Goal: Task Accomplishment & Management: Manage account settings

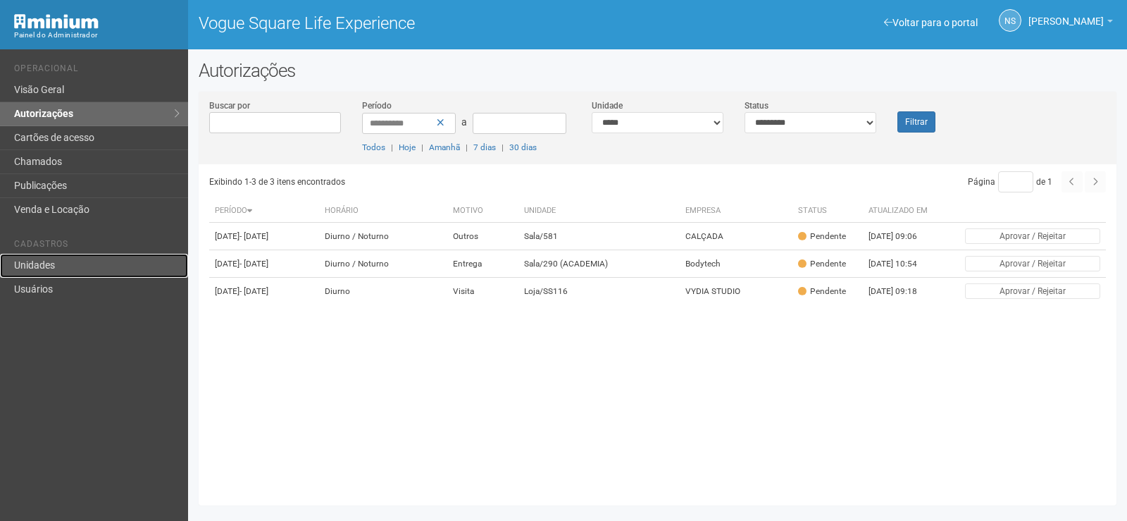
click at [49, 257] on link "Unidades" at bounding box center [94, 266] width 188 height 24
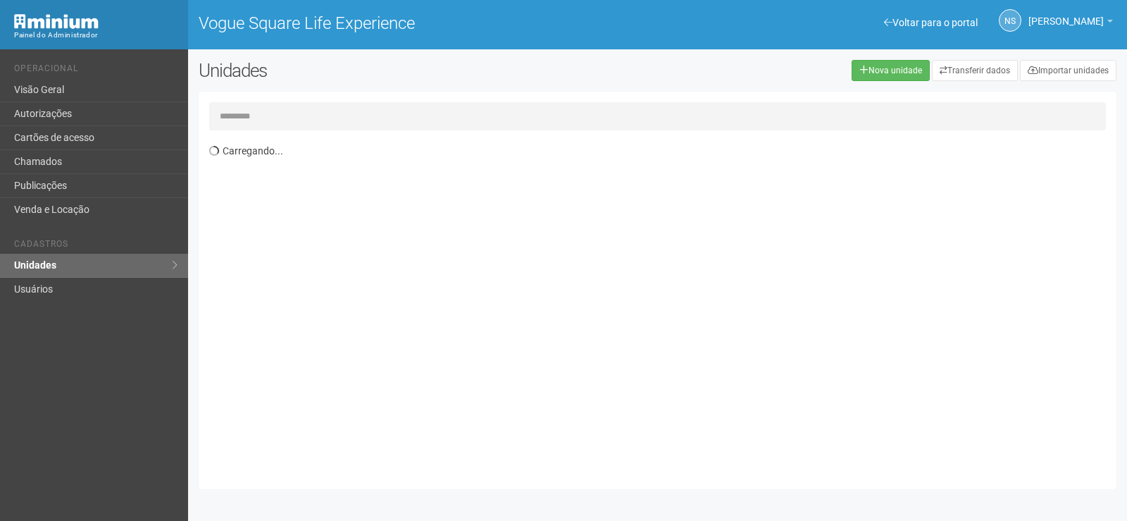
click at [285, 118] on input "text" at bounding box center [657, 116] width 897 height 28
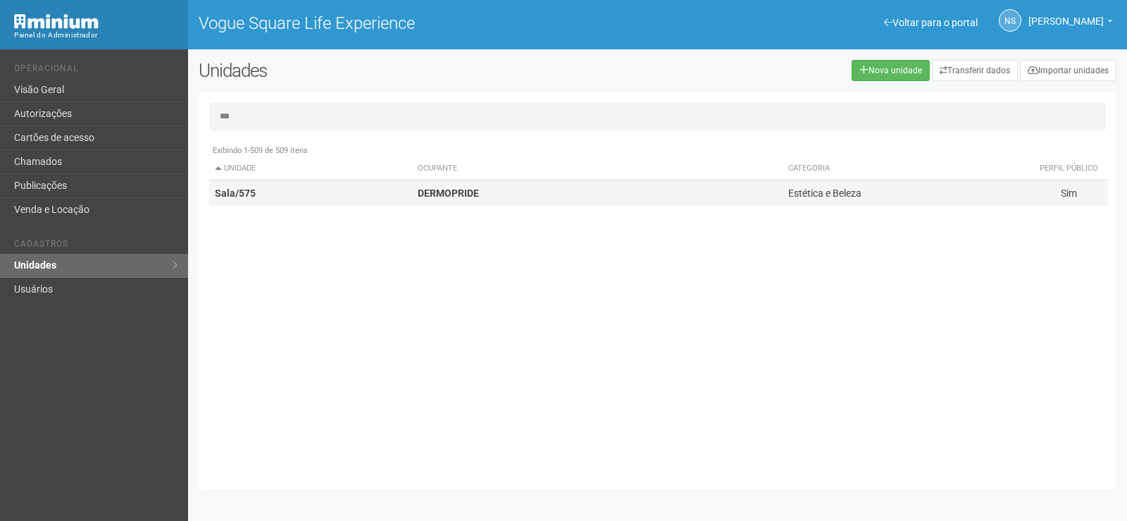
click at [380, 194] on td "Sala/575" at bounding box center [310, 193] width 203 height 26
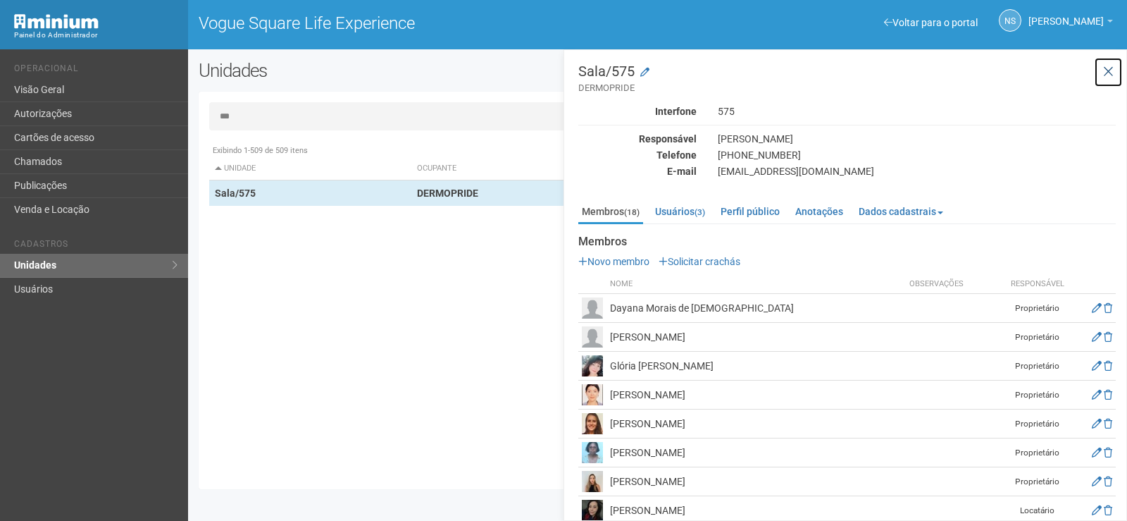
click at [1110, 70] on icon at bounding box center [1108, 72] width 11 height 14
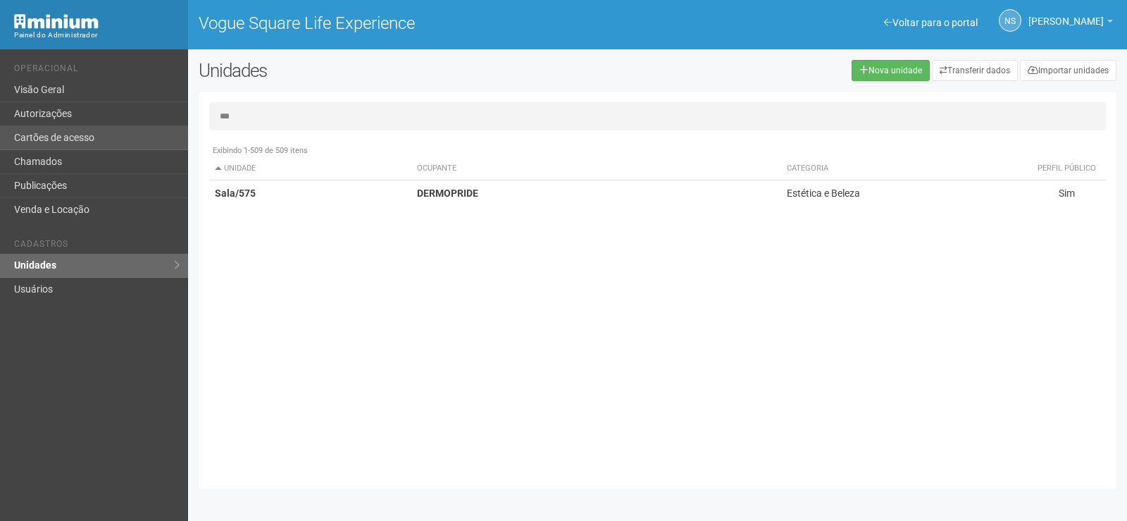
drag, startPoint x: 423, startPoint y: 123, endPoint x: 101, endPoint y: 135, distance: 322.2
click at [101, 135] on div "Voltar para o portal Operacional Visão Geral Autorizações Cartões de acesso Cha…" at bounding box center [563, 284] width 1127 height 471
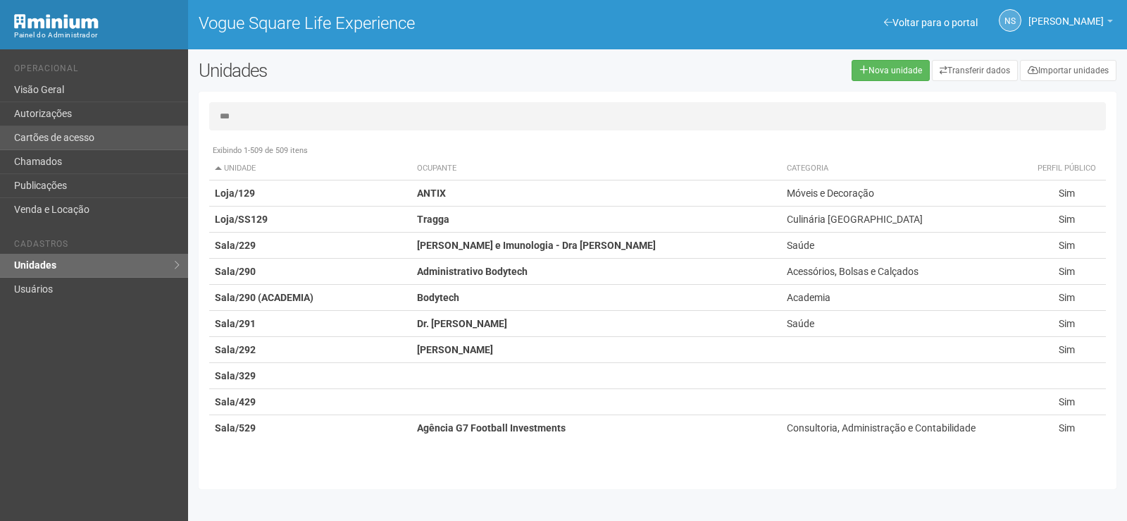
type input "***"
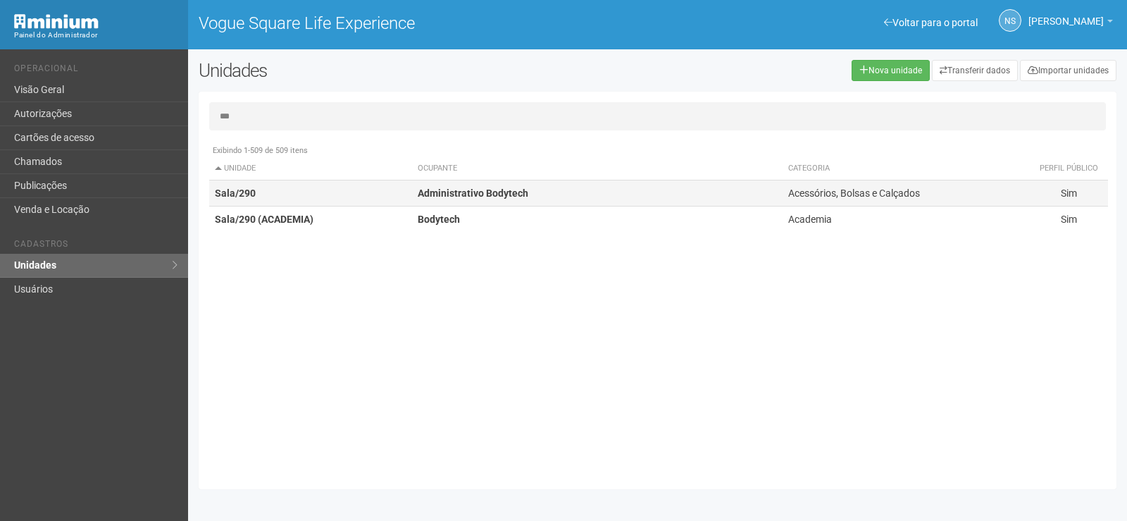
click at [352, 204] on td "Sala/290" at bounding box center [310, 193] width 203 height 26
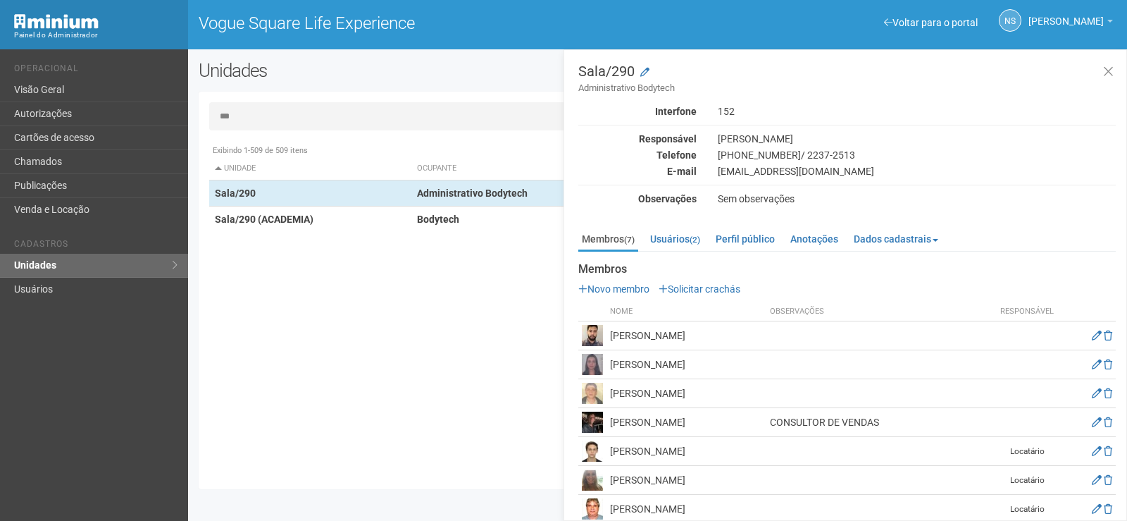
click at [585, 365] on img at bounding box center [592, 364] width 21 height 21
click at [1089, 363] on td at bounding box center [1089, 364] width 54 height 29
click at [1092, 364] on icon at bounding box center [1097, 364] width 10 height 10
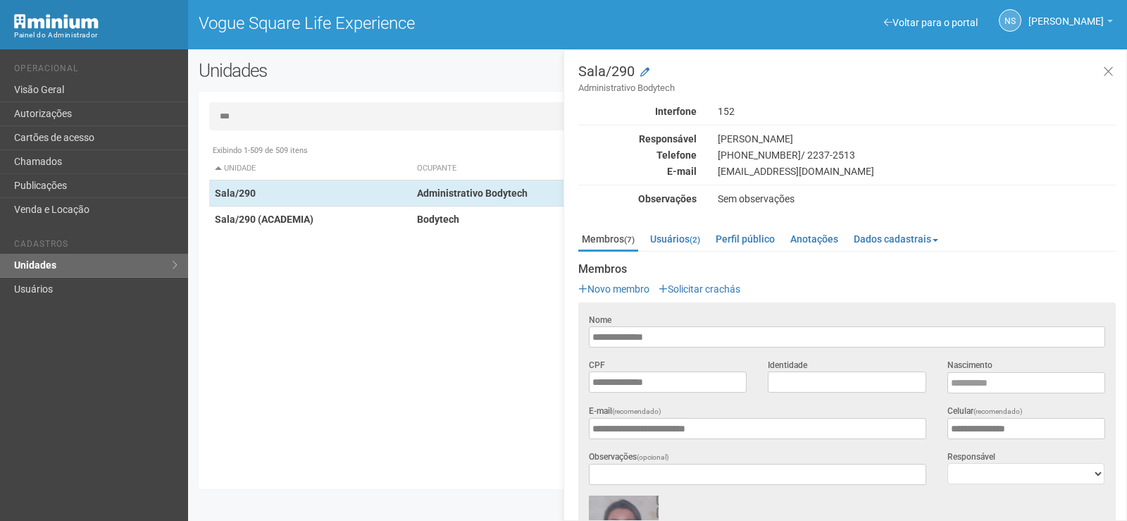
scroll to position [211, 0]
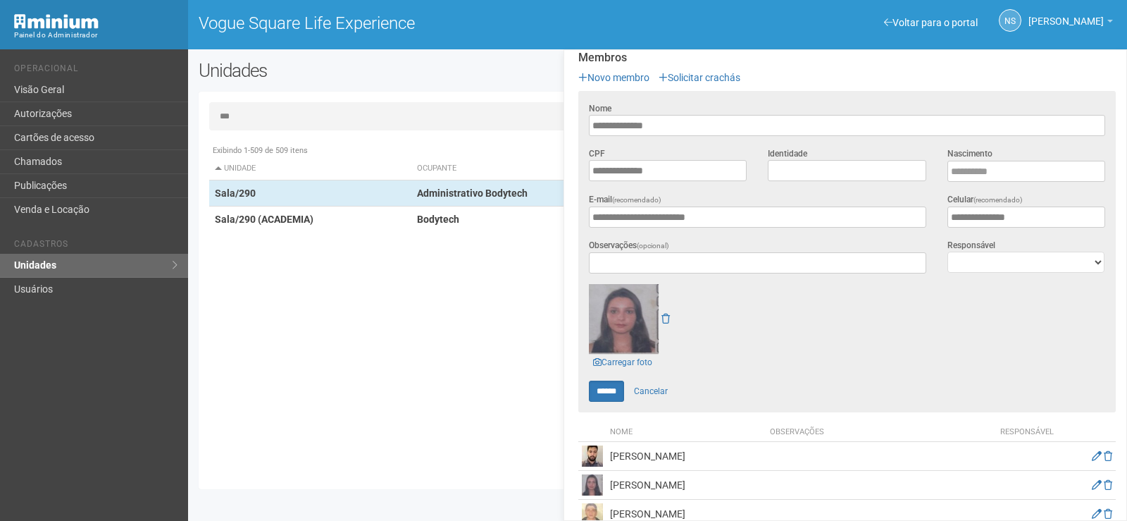
click at [640, 337] on img at bounding box center [624, 319] width 70 height 70
click at [666, 391] on link "Cancelar" at bounding box center [650, 390] width 49 height 21
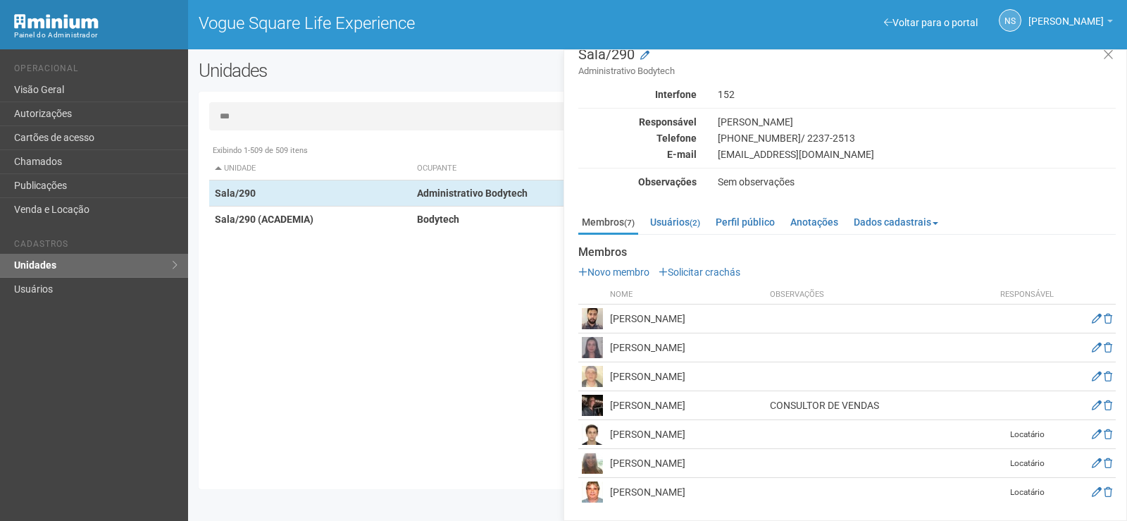
scroll to position [17, 0]
